Goal: Task Accomplishment & Management: Manage account settings

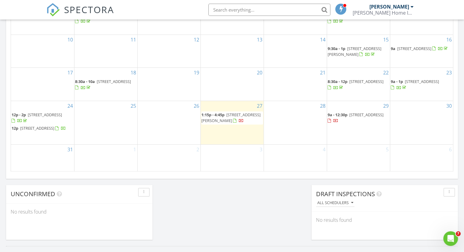
scroll to position [391, 0]
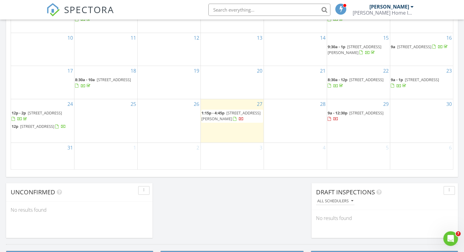
click at [339, 116] on div at bounding box center [333, 119] width 11 height 6
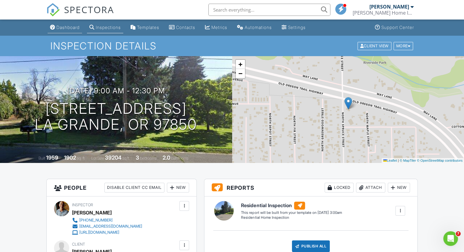
click at [78, 34] on li "Dashboard" at bounding box center [64, 28] width 37 height 16
click at [76, 28] on div "Dashboard" at bounding box center [67, 27] width 23 height 5
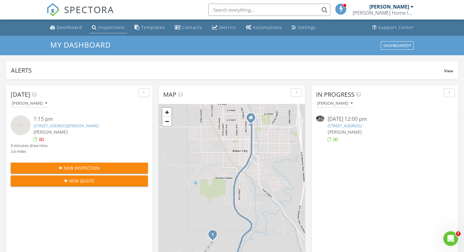
click at [117, 29] on div "Inspections" at bounding box center [111, 27] width 27 height 6
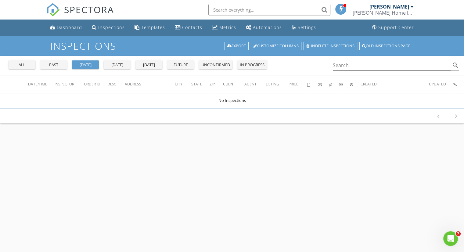
click at [53, 64] on div "past" at bounding box center [54, 65] width 22 height 6
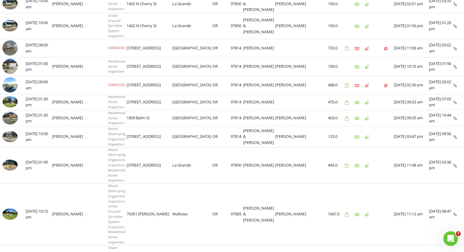
scroll to position [476, 0]
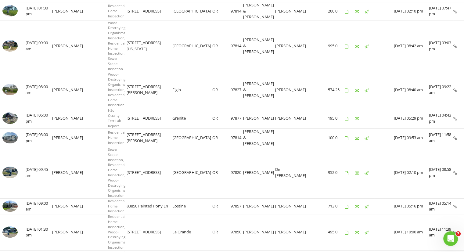
scroll to position [347, 0]
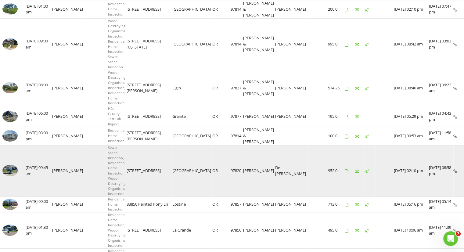
click at [345, 145] on td at bounding box center [350, 171] width 10 height 52
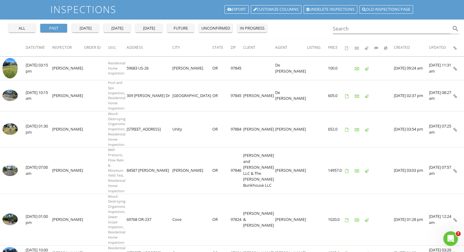
scroll to position [0, 0]
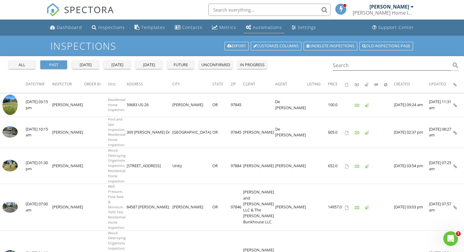
click at [270, 28] on div "Automations" at bounding box center [267, 27] width 29 height 6
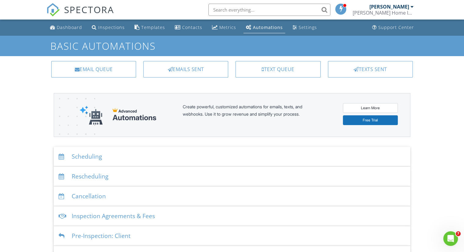
click at [246, 217] on div "Inspection Agreements & Fees" at bounding box center [232, 216] width 357 height 20
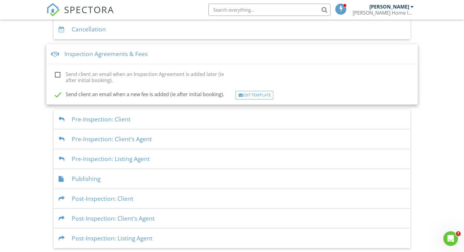
scroll to position [167, 0]
click at [87, 55] on div "Inspection Agreements & Fees" at bounding box center [231, 54] width 371 height 20
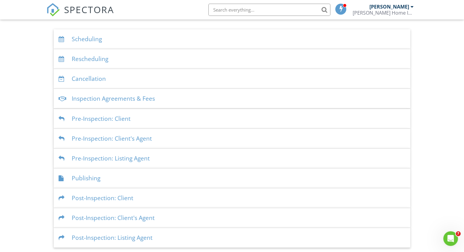
scroll to position [117, 0]
click at [134, 221] on div "Post-Inspection: Client's Agent" at bounding box center [232, 218] width 357 height 20
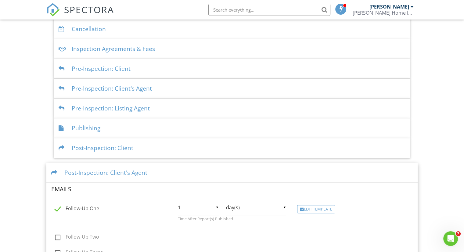
click at [314, 137] on div "Publishing" at bounding box center [232, 128] width 357 height 20
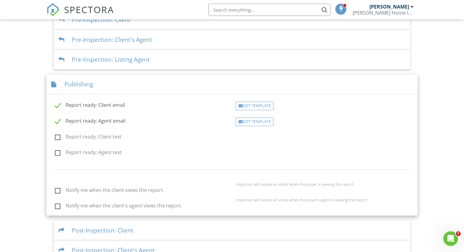
scroll to position [246, 0]
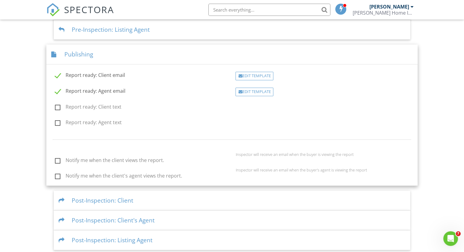
click at [56, 76] on label "Report ready: Client email" at bounding box center [90, 76] width 70 height 8
checkbox input "false"
click at [267, 91] on div "Edit Template" at bounding box center [255, 91] width 38 height 9
click at [60, 74] on label "Report ready: Client email" at bounding box center [90, 76] width 70 height 8
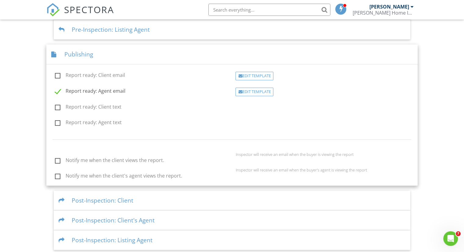
click at [55, 74] on input "Report ready: Client email" at bounding box center [53, 76] width 4 height 4
checkbox input "true"
click at [80, 55] on div "Publishing" at bounding box center [231, 55] width 371 height 20
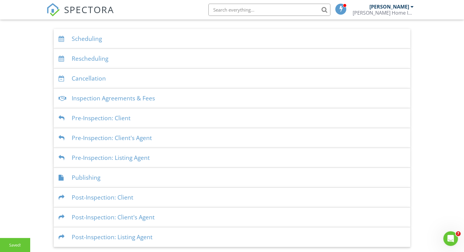
scroll to position [117, 0]
click at [132, 218] on div "Post-Inspection: Client's Agent" at bounding box center [232, 218] width 357 height 20
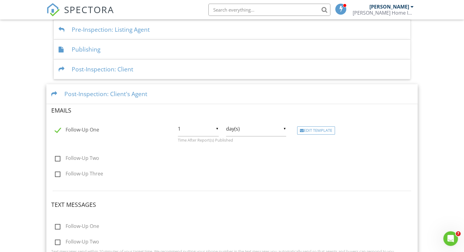
click at [57, 131] on label "Follow-Up One" at bounding box center [77, 131] width 44 height 8
checkbox input "false"
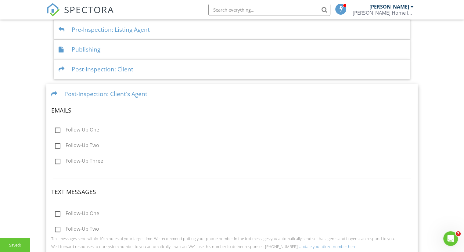
click at [57, 146] on label "Follow-Up Two" at bounding box center [77, 147] width 44 height 8
click at [55, 146] on input "Follow-Up Two" at bounding box center [53, 146] width 4 height 4
checkbox input "true"
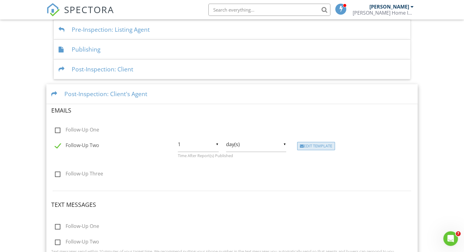
click at [315, 147] on div "Edit Template" at bounding box center [316, 146] width 38 height 9
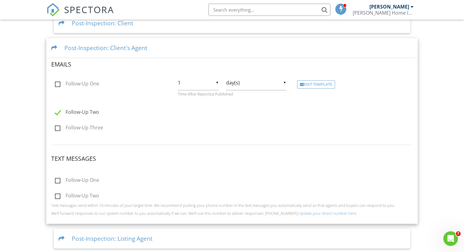
click at [98, 45] on div "Post-Inspection: Client's Agent" at bounding box center [231, 48] width 371 height 20
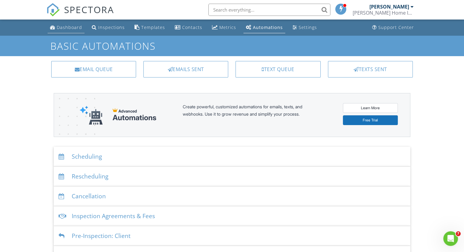
click at [71, 28] on div "Dashboard" at bounding box center [69, 27] width 25 height 6
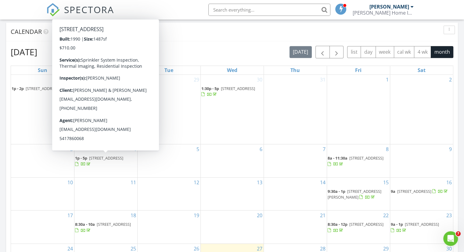
scroll to position [247, 0]
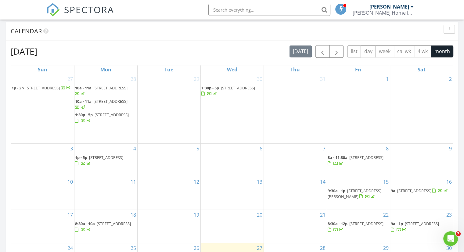
click at [240, 193] on div at bounding box center [232, 192] width 63 height 10
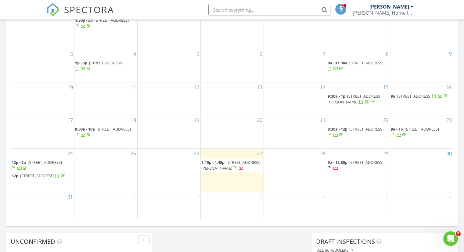
scroll to position [342, 0]
click at [204, 68] on div "6" at bounding box center [232, 65] width 63 height 33
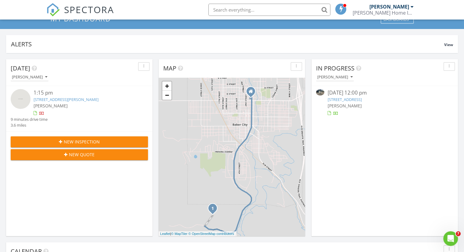
scroll to position [0, 0]
